Goal: Communication & Community: Answer question/provide support

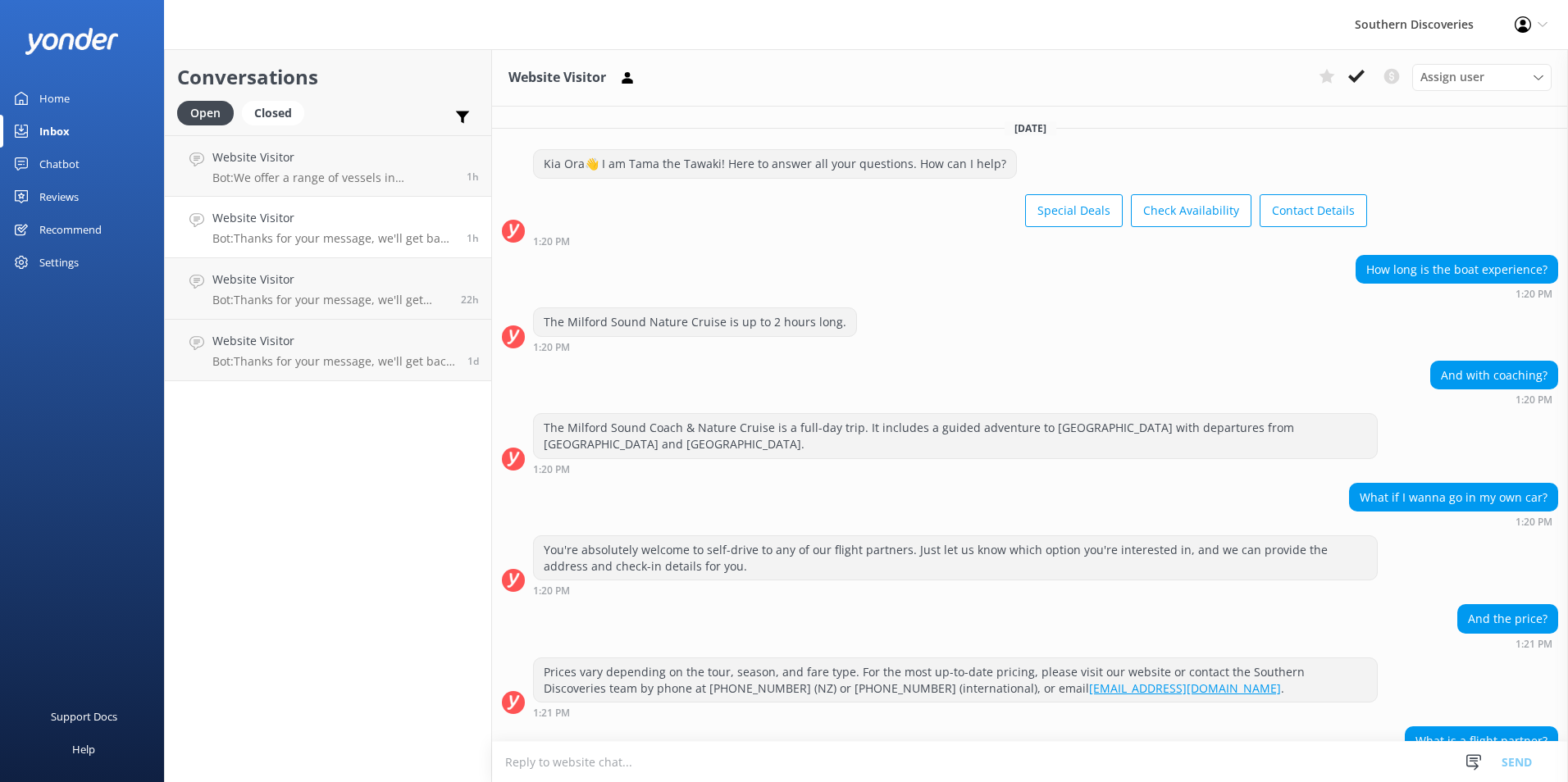
scroll to position [384, 0]
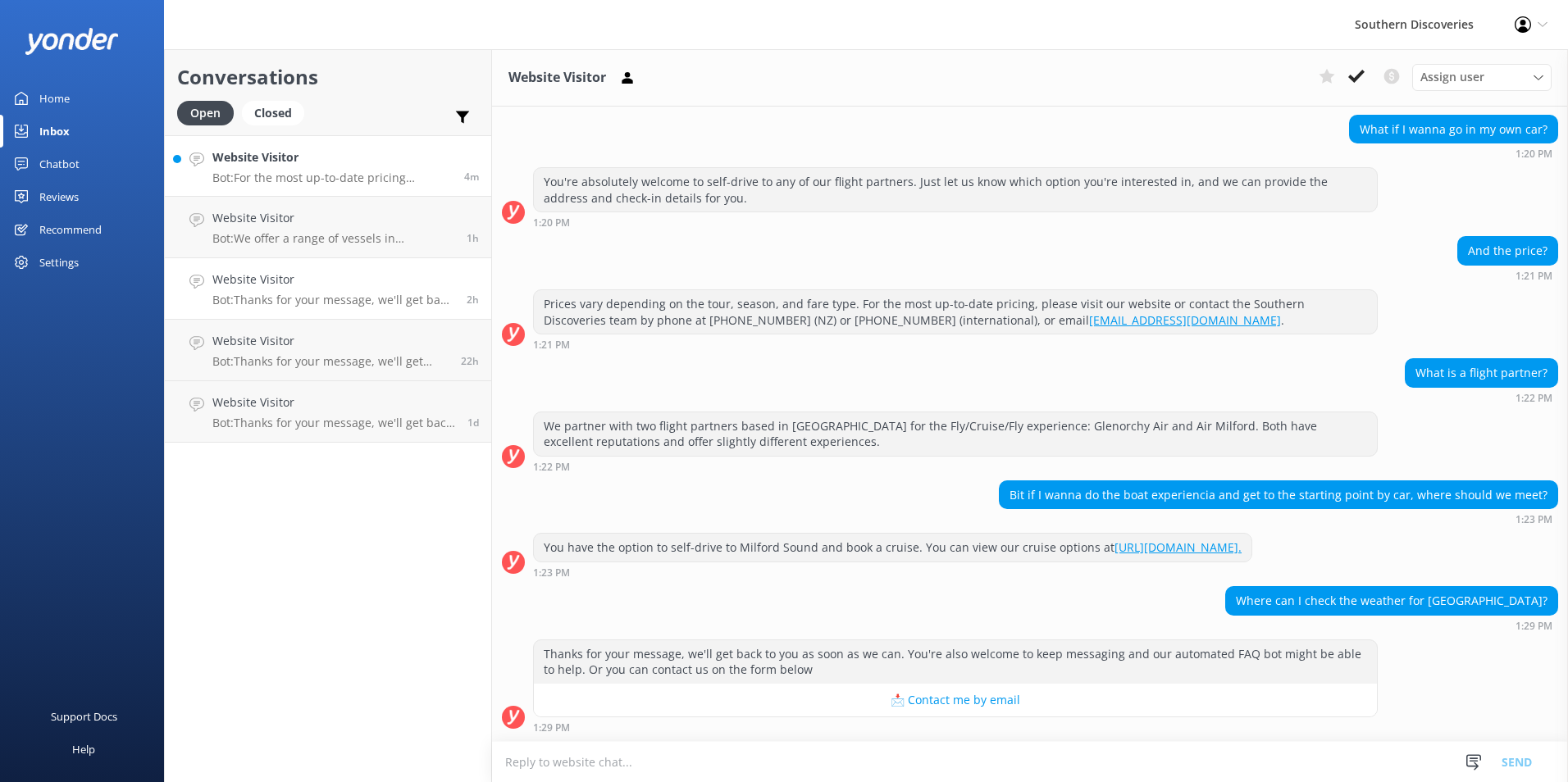
click at [358, 166] on h4 "Website Visitor" at bounding box center [332, 158] width 240 height 18
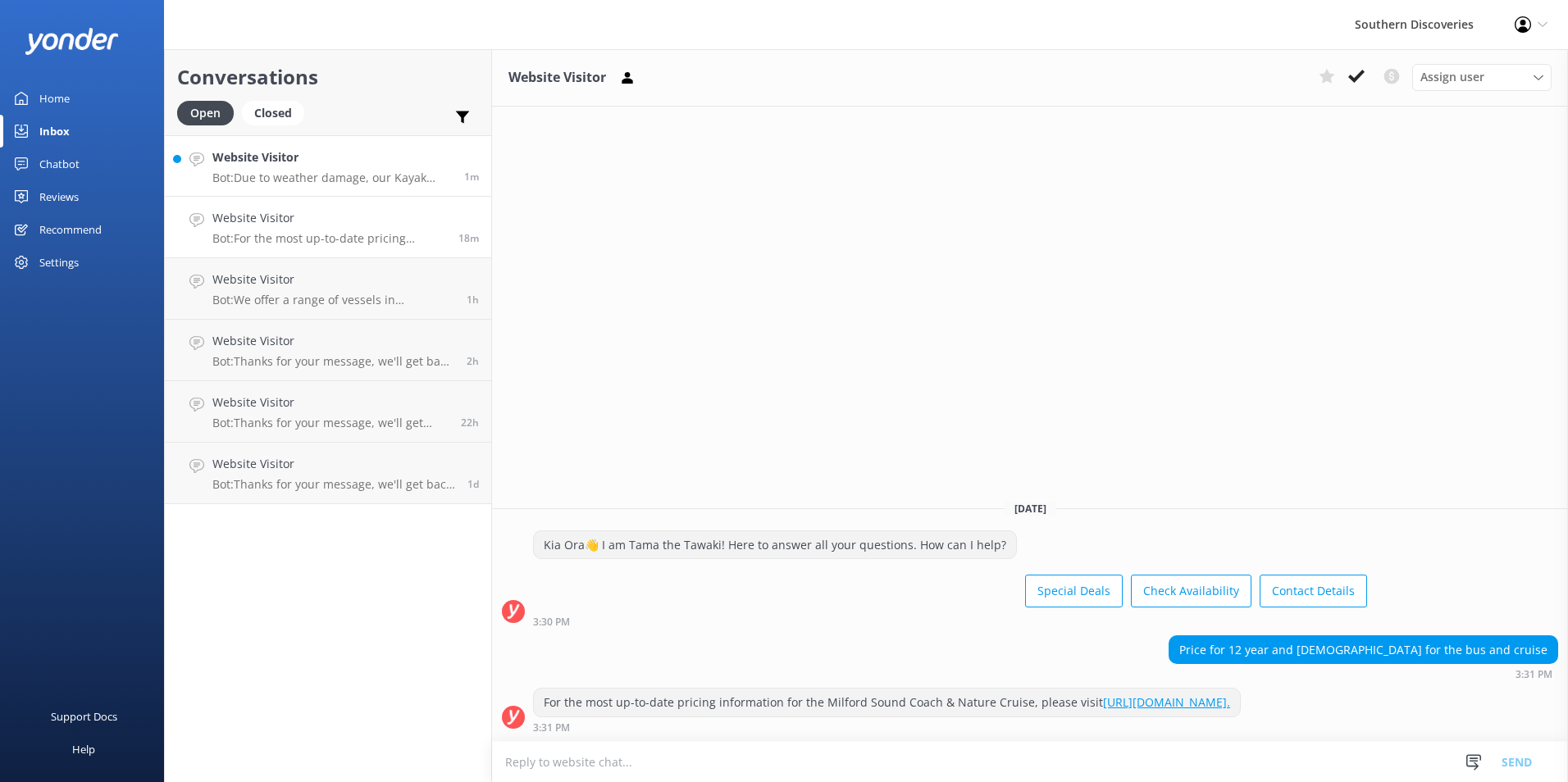
click at [308, 180] on p "Bot: Due to weather damage, our Kayak Shed is temporarily closed, and we don’t …" at bounding box center [332, 178] width 240 height 15
